Goal: Task Accomplishment & Management: Use online tool/utility

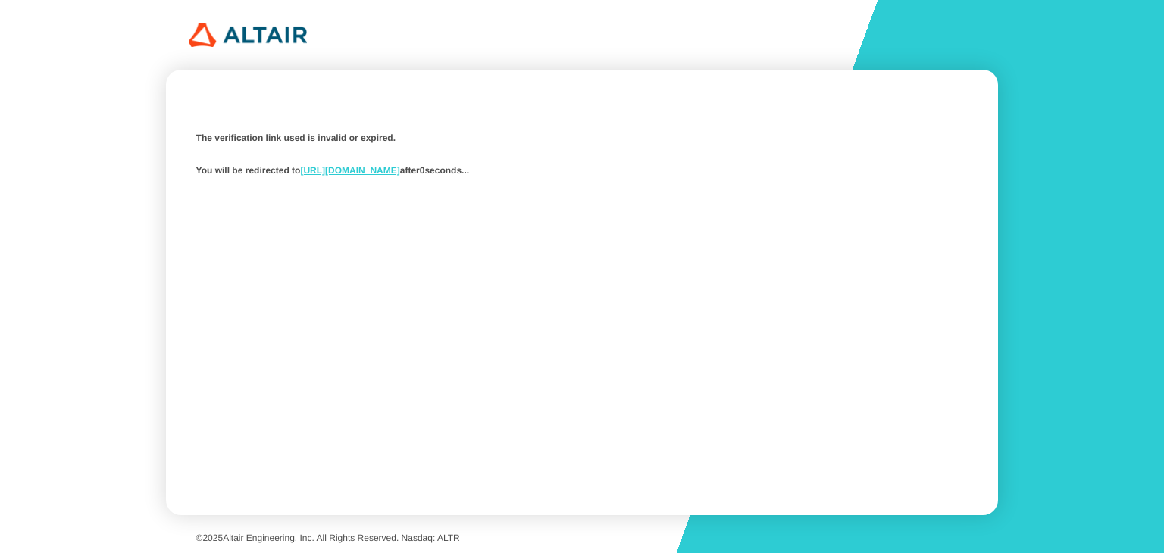
click at [399, 174] on link "[URL][DOMAIN_NAME]" at bounding box center [349, 170] width 99 height 11
